Goal: Task Accomplishment & Management: Complete application form

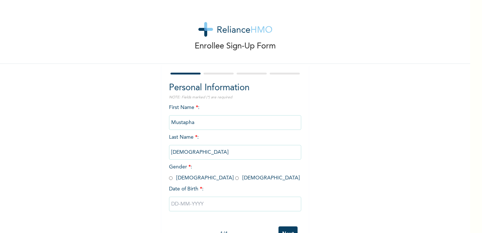
click at [169, 178] on input "radio" at bounding box center [171, 178] width 4 height 7
radio input "true"
click at [169, 207] on input "text" at bounding box center [235, 204] width 132 height 15
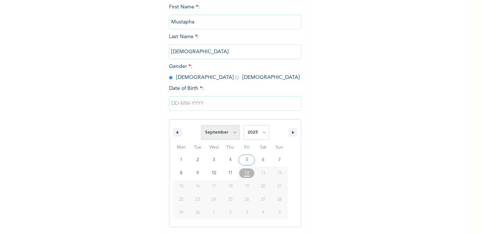
click at [230, 133] on select "January February March April May June July August September October November De…" at bounding box center [220, 132] width 39 height 15
select select "4"
click at [201, 126] on select "January February March April May June July August September October November De…" at bounding box center [220, 132] width 39 height 15
click at [252, 132] on select "2025 2024 2023 2022 2021 2020 2019 2018 2017 2016 2015 2014 2013 2012 2011 2010…" at bounding box center [256, 132] width 26 height 15
select select "1979"
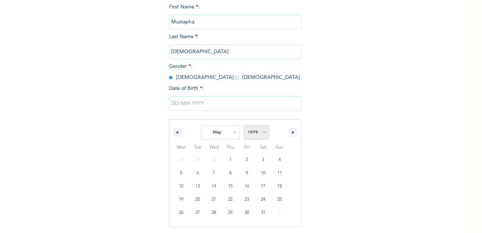
click at [243, 126] on select "2025 2024 2023 2022 2021 2020 2019 2018 2017 2016 2015 2014 2013 2012 2011 2010…" at bounding box center [256, 132] width 26 height 15
type input "[DATE]"
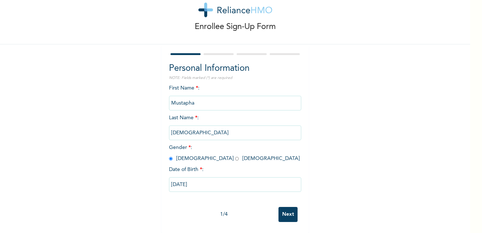
scroll to position [25, 0]
click at [284, 210] on input "Next" at bounding box center [287, 214] width 19 height 15
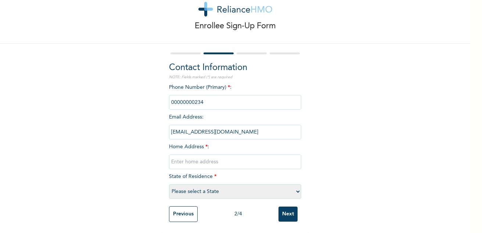
drag, startPoint x: 203, startPoint y: 99, endPoint x: 146, endPoint y: 98, distance: 56.9
click at [146, 98] on div "Enrollee Sign-Up Form Contact Information NOTE: Fields marked (*) are required …" at bounding box center [235, 106] width 470 height 253
click at [231, 97] on input "phone" at bounding box center [235, 102] width 132 height 15
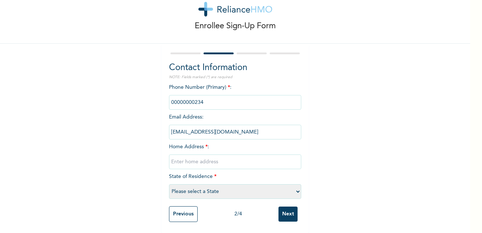
click at [217, 98] on input "phone" at bounding box center [235, 102] width 132 height 15
click at [203, 98] on input "phone" at bounding box center [235, 102] width 132 height 15
click at [210, 156] on input "text" at bounding box center [235, 162] width 132 height 15
type input "[STREET_ADDRESS][PERSON_NAME]"
click at [229, 189] on select "Please select a State [PERSON_NAME] (FCT) [PERSON_NAME] Ibom [GEOGRAPHIC_DATA] …" at bounding box center [235, 191] width 132 height 15
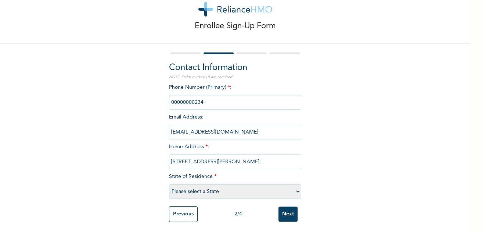
select select "25"
click at [187, 190] on select "Please select a State [PERSON_NAME] (FCT) [PERSON_NAME] Ibom [GEOGRAPHIC_DATA] …" at bounding box center [235, 191] width 132 height 15
click at [279, 207] on input "Next" at bounding box center [287, 214] width 19 height 15
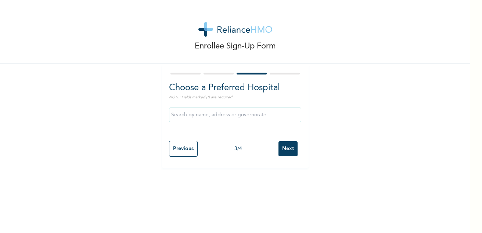
scroll to position [0, 0]
click at [235, 116] on input "text" at bounding box center [235, 115] width 132 height 15
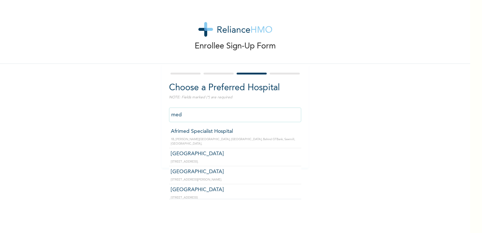
type input "[GEOGRAPHIC_DATA]"
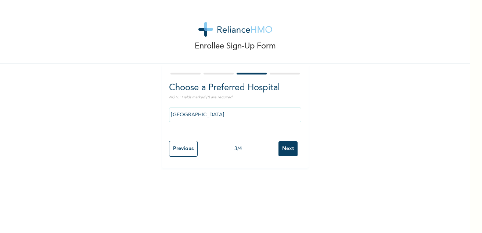
click at [285, 148] on input "Next" at bounding box center [287, 148] width 19 height 15
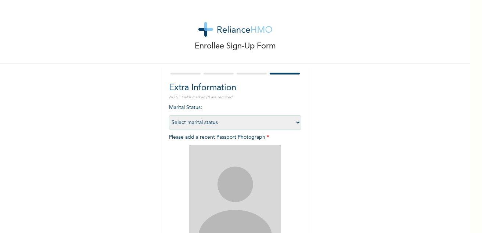
click at [294, 124] on select "Select marital status [DEMOGRAPHIC_DATA] Married [DEMOGRAPHIC_DATA] Widow/[DEMO…" at bounding box center [235, 122] width 132 height 15
select select "2"
click at [169, 115] on select "Select marital status [DEMOGRAPHIC_DATA] Married [DEMOGRAPHIC_DATA] Widow/[DEMO…" at bounding box center [235, 122] width 132 height 15
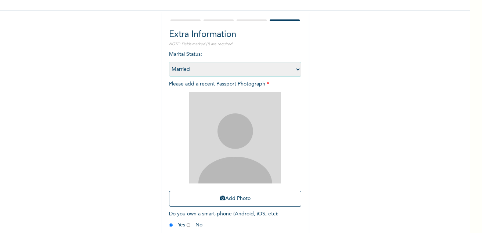
scroll to position [54, 0]
click at [231, 199] on button "Add Photo" at bounding box center [235, 199] width 132 height 16
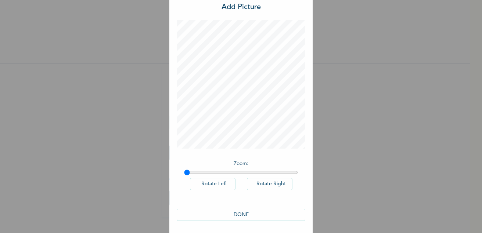
scroll to position [21, 0]
click at [262, 209] on button "DONE" at bounding box center [241, 215] width 129 height 12
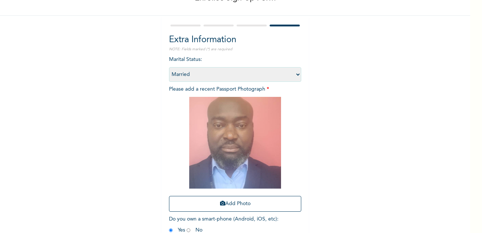
scroll to position [89, 0]
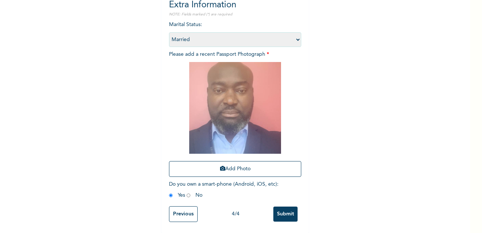
click at [283, 207] on input "Submit" at bounding box center [285, 214] width 24 height 15
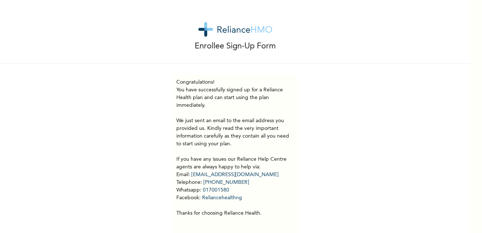
scroll to position [20, 0]
